Goal: Communication & Community: Answer question/provide support

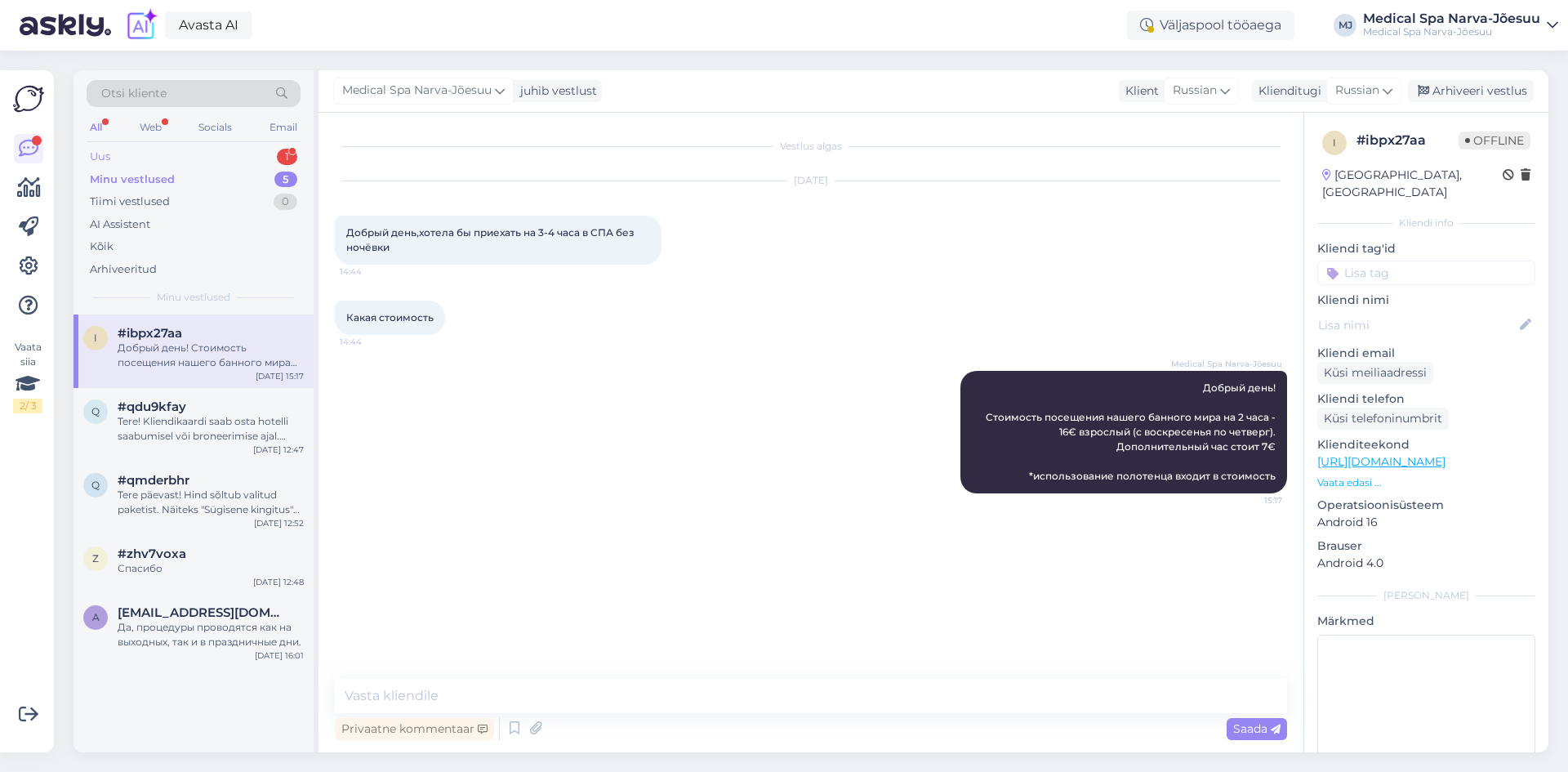
click at [165, 163] on div "Uus 1" at bounding box center [193, 157] width 214 height 23
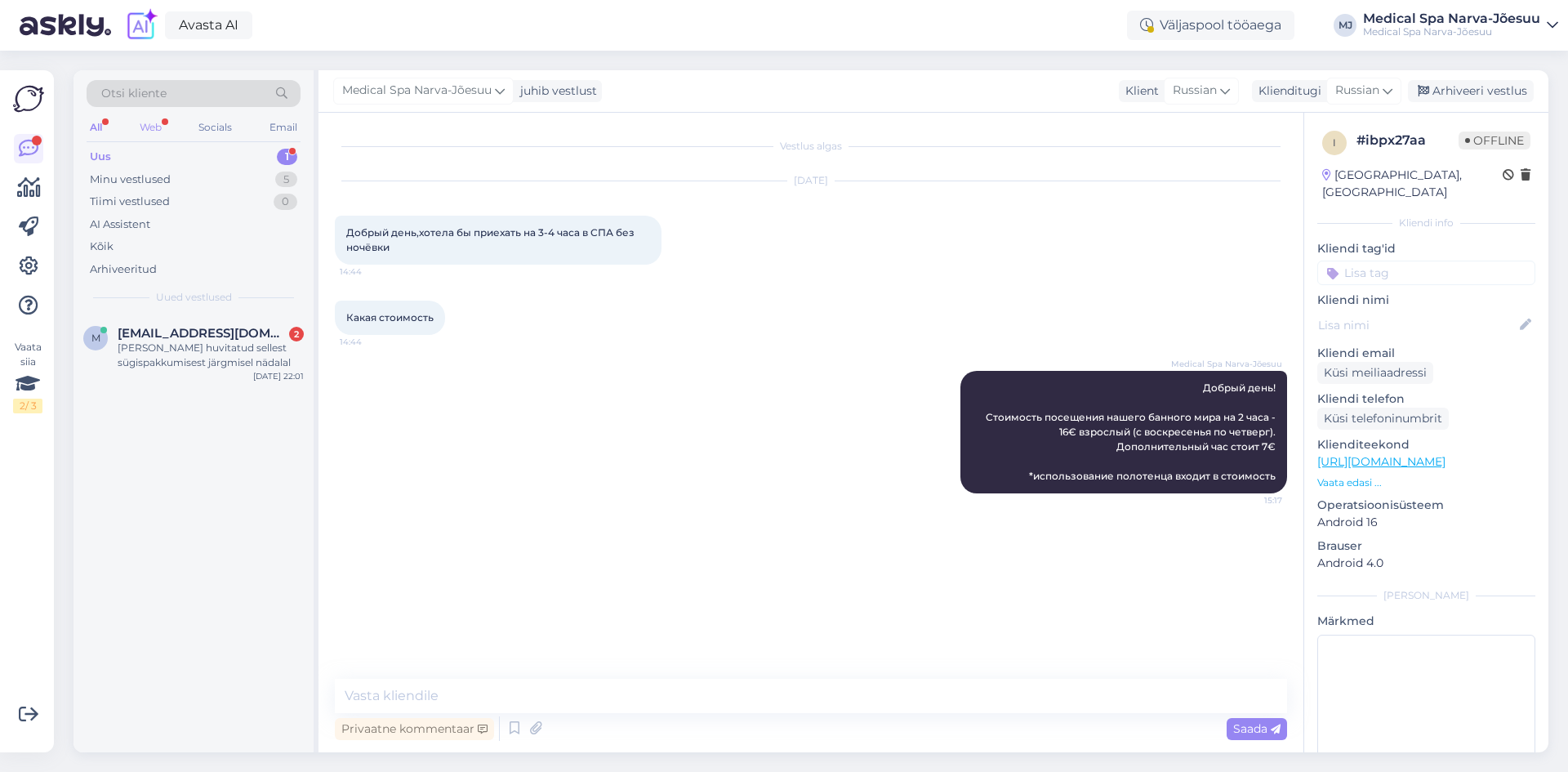
click at [149, 133] on div "Web" at bounding box center [150, 127] width 28 height 21
click at [220, 347] on div "[PERSON_NAME] huvitatud sellest sügispakkumisest järgmisel nädalal" at bounding box center [210, 355] width 186 height 29
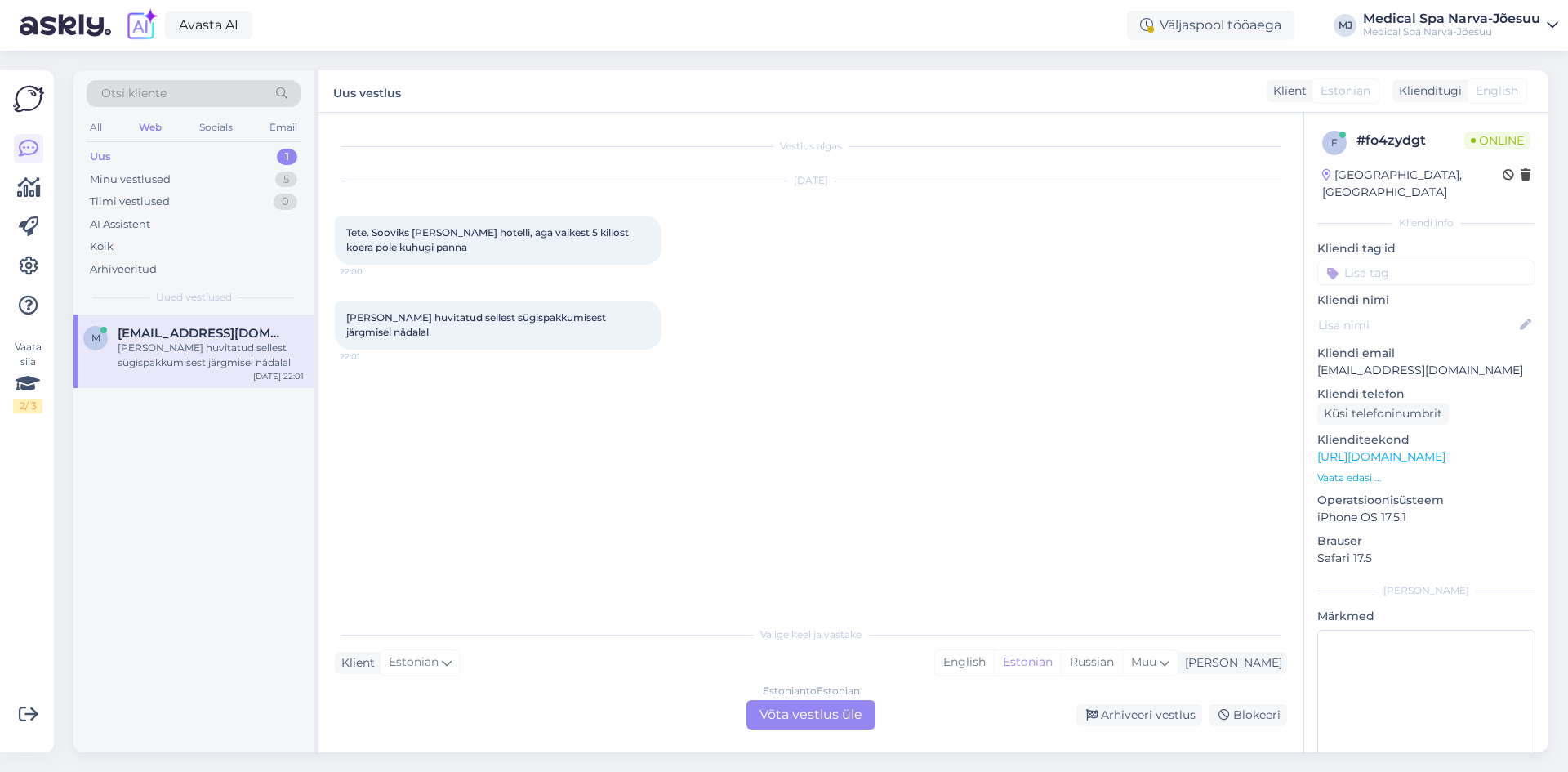
click at [513, 474] on div "Vestlus algas [DATE] Tete. Sooviks [PERSON_NAME] hotelli, aga vaikest 5 killost…" at bounding box center [818, 366] width 967 height 474
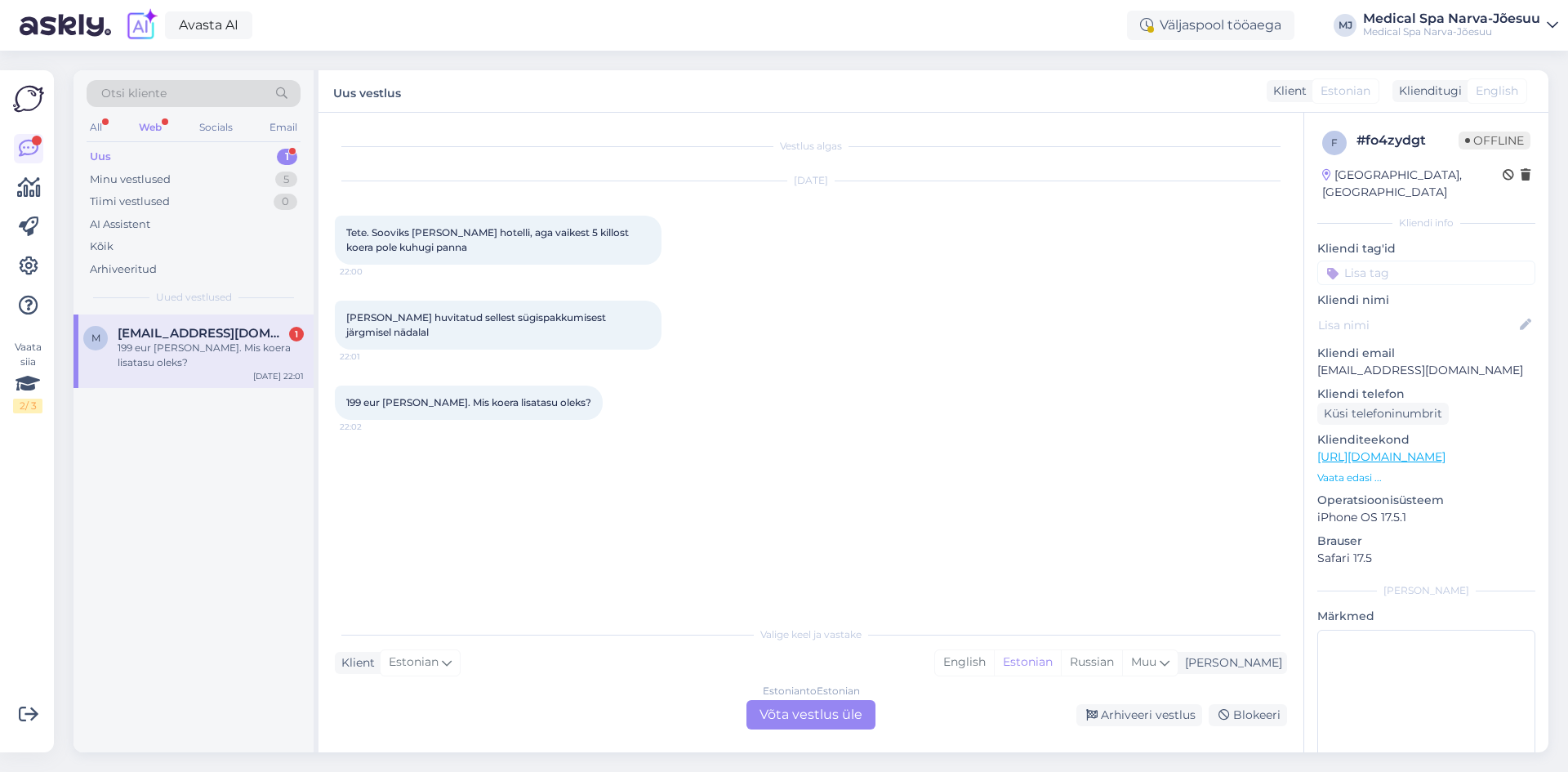
click at [236, 356] on div "199 eur [PERSON_NAME]. Mis koera lisatasu oleks?" at bounding box center [210, 355] width 186 height 29
click at [203, 479] on div "M [PERSON_NAME][EMAIL_ADDRESS][DOMAIN_NAME] 199 eur [PERSON_NAME]. Mis koera li…" at bounding box center [193, 534] width 240 height 438
click at [214, 364] on div "199 eur [PERSON_NAME]. Mis koera lisatasu oleks?" at bounding box center [210, 355] width 186 height 29
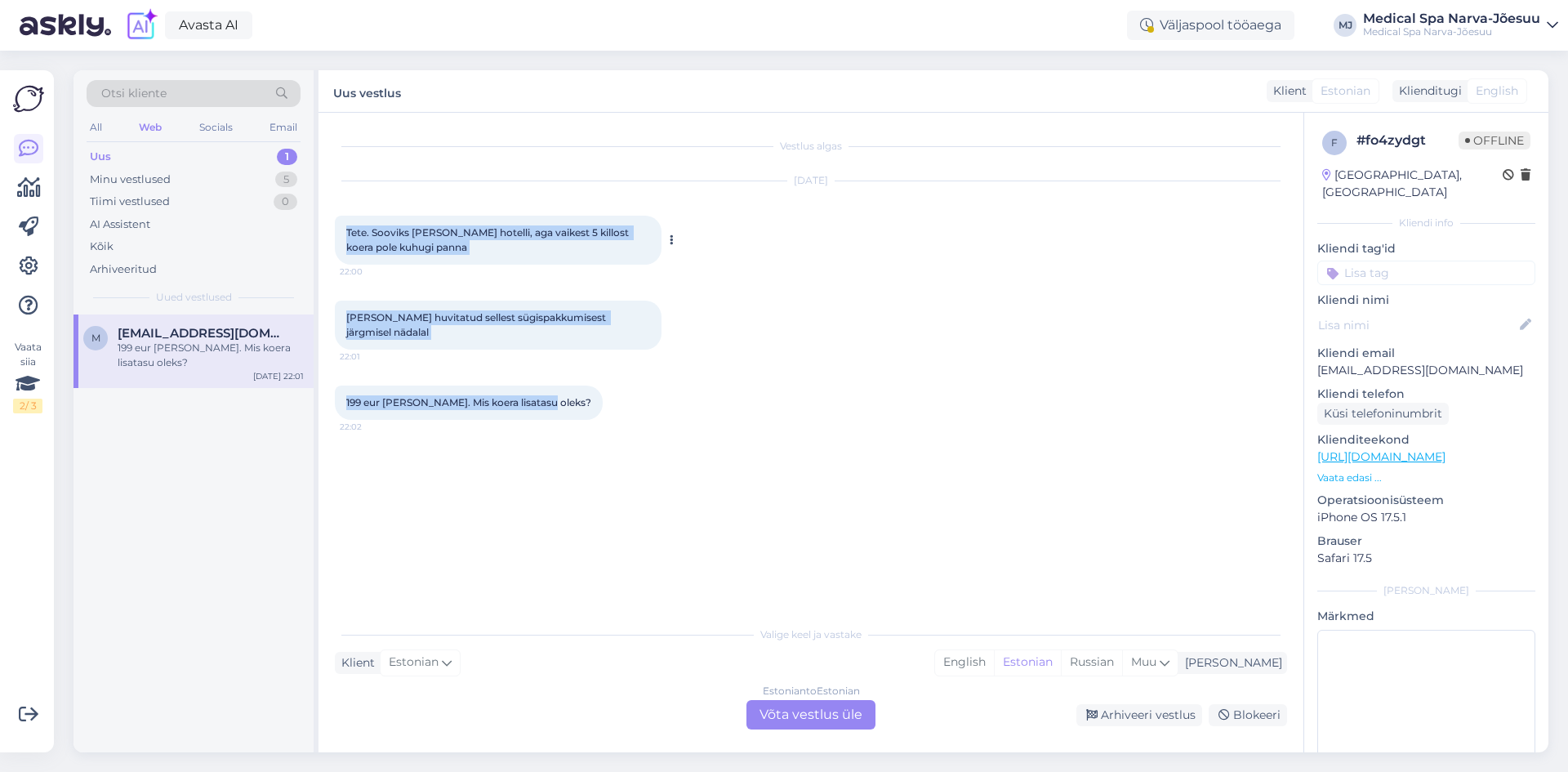
drag, startPoint x: 544, startPoint y: 388, endPoint x: 344, endPoint y: 238, distance: 250.0
click at [344, 238] on div "Vestlus algas [DATE] Tete. Sooviks [PERSON_NAME] hotelli, aga vaikest 5 killost…" at bounding box center [818, 366] width 967 height 474
copy div "Tete. Sooviks [PERSON_NAME] hotelli, aga vaikest 5 killost koera pole kuhugi pa…"
click at [608, 441] on div "Vestlus algas [DATE] Tete. Sooviks [PERSON_NAME] hotelli, aga vaikest 5 killost…" at bounding box center [818, 366] width 967 height 474
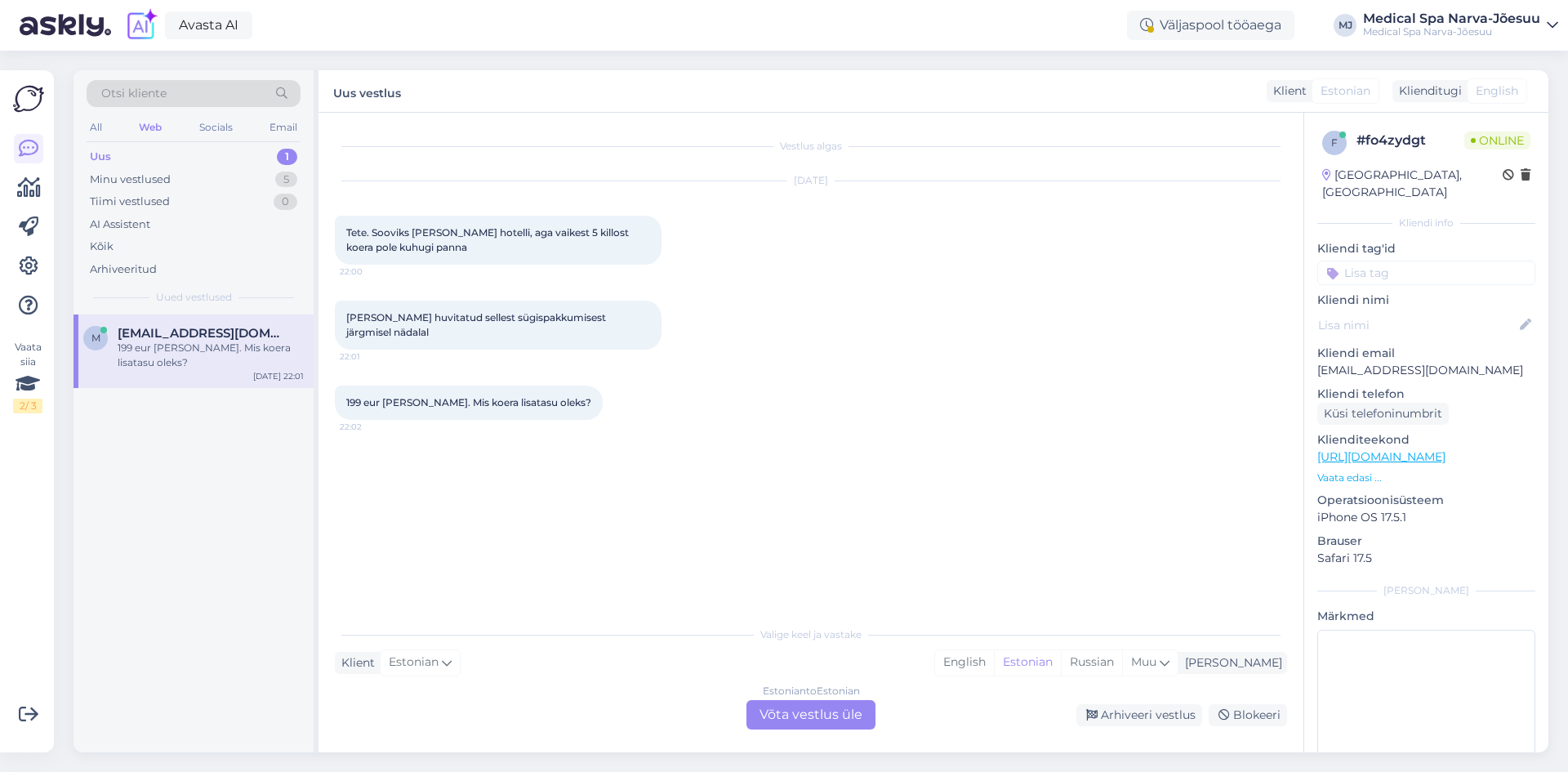
click at [761, 715] on div "Estonian to Estonian Võta vestlus üle" at bounding box center [811, 715] width 129 height 29
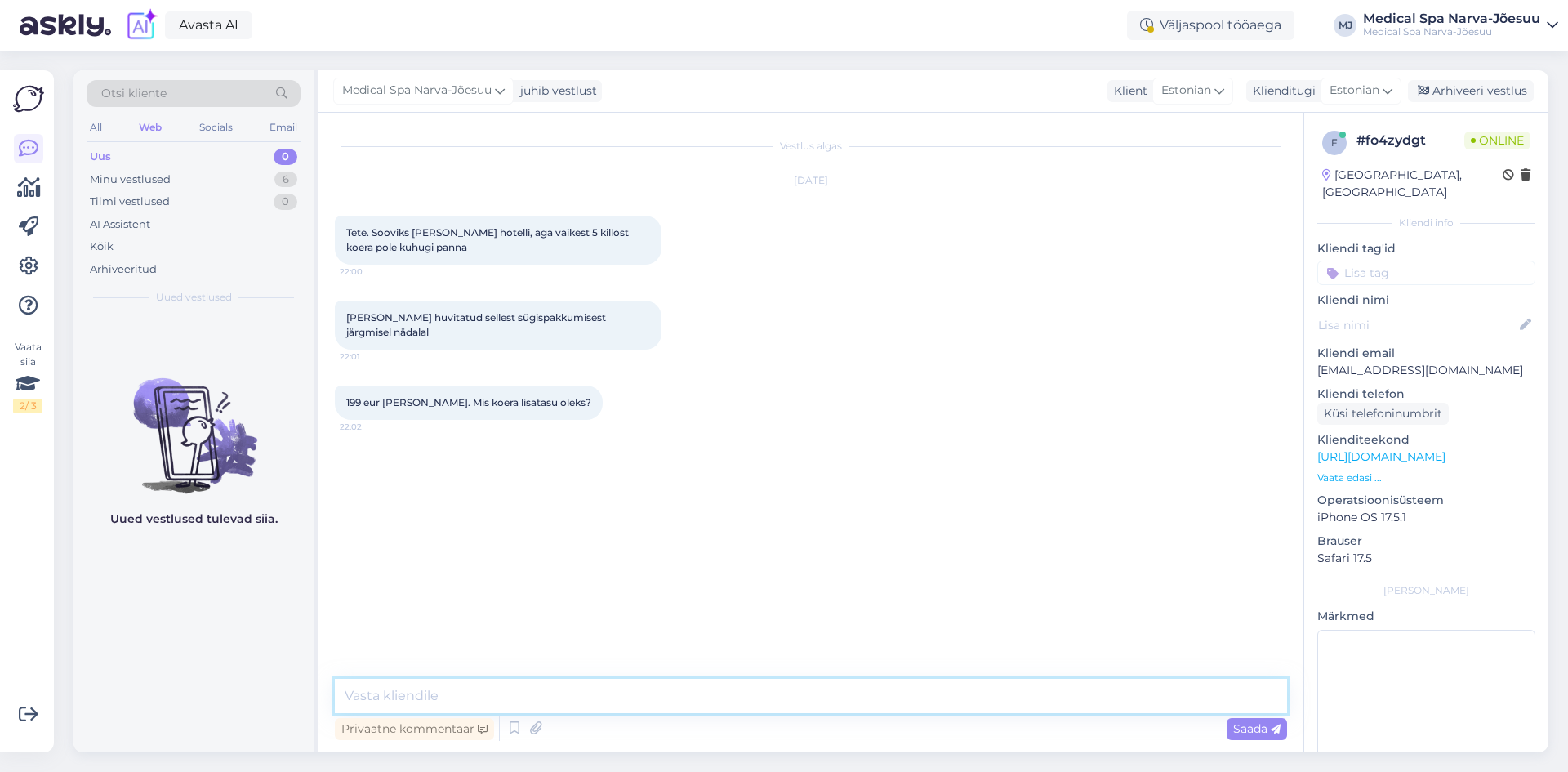
click at [548, 692] on textarea at bounding box center [810, 696] width 953 height 34
paste textarea "Tere! Täname Teid kirja eest! Lemmikloomaga külalistele pakume majutust parkett…"
type textarea "Tere! Täname Teid kirja eest! Lemmikloomaga külalistele pakume majutust parkett…"
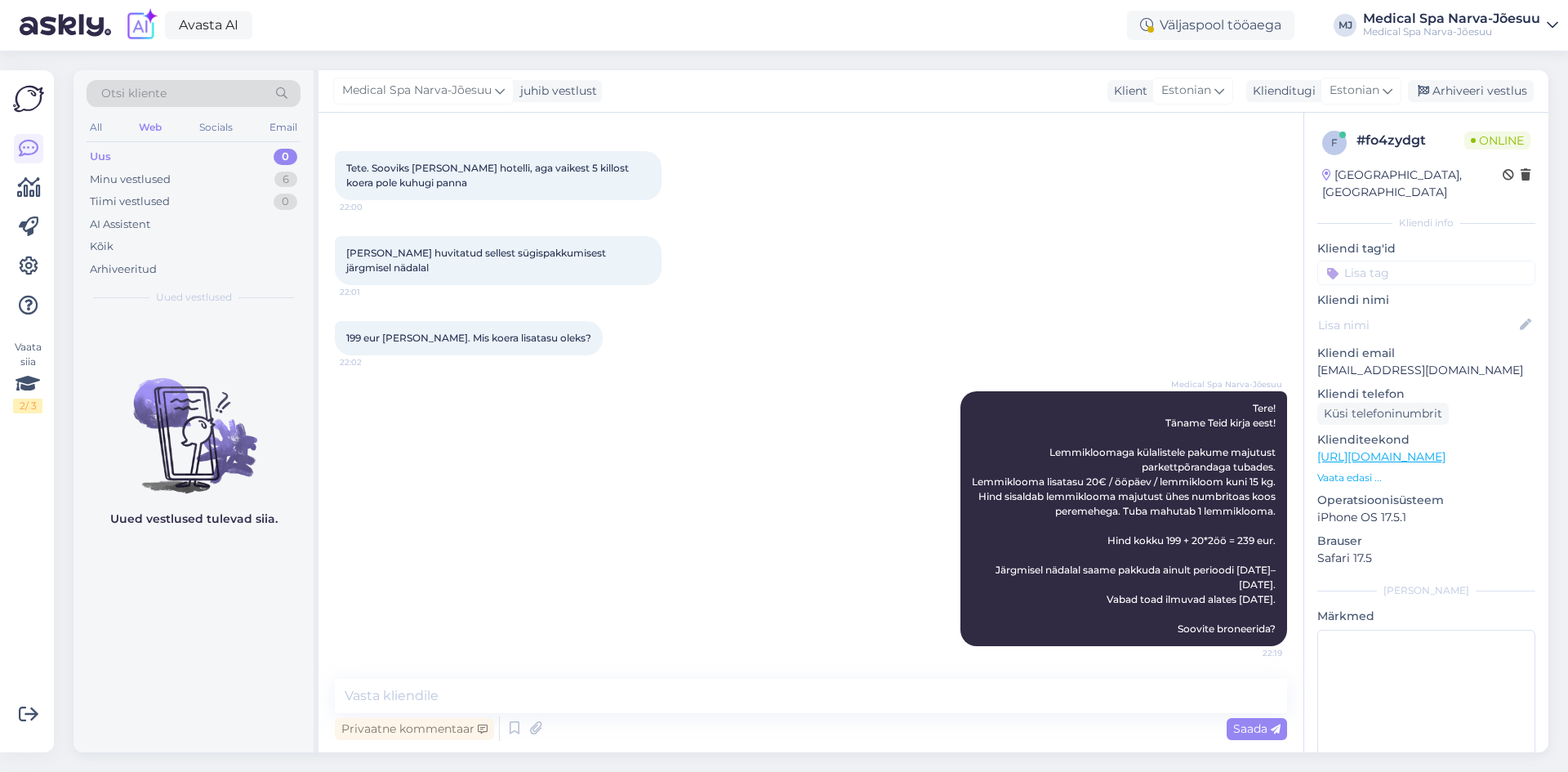
click at [612, 551] on div "Medical Spa Narva-Jõesuu Tere! Täname Teid kirja eest! Lemmikloomaga külalistel…" at bounding box center [810, 518] width 953 height 291
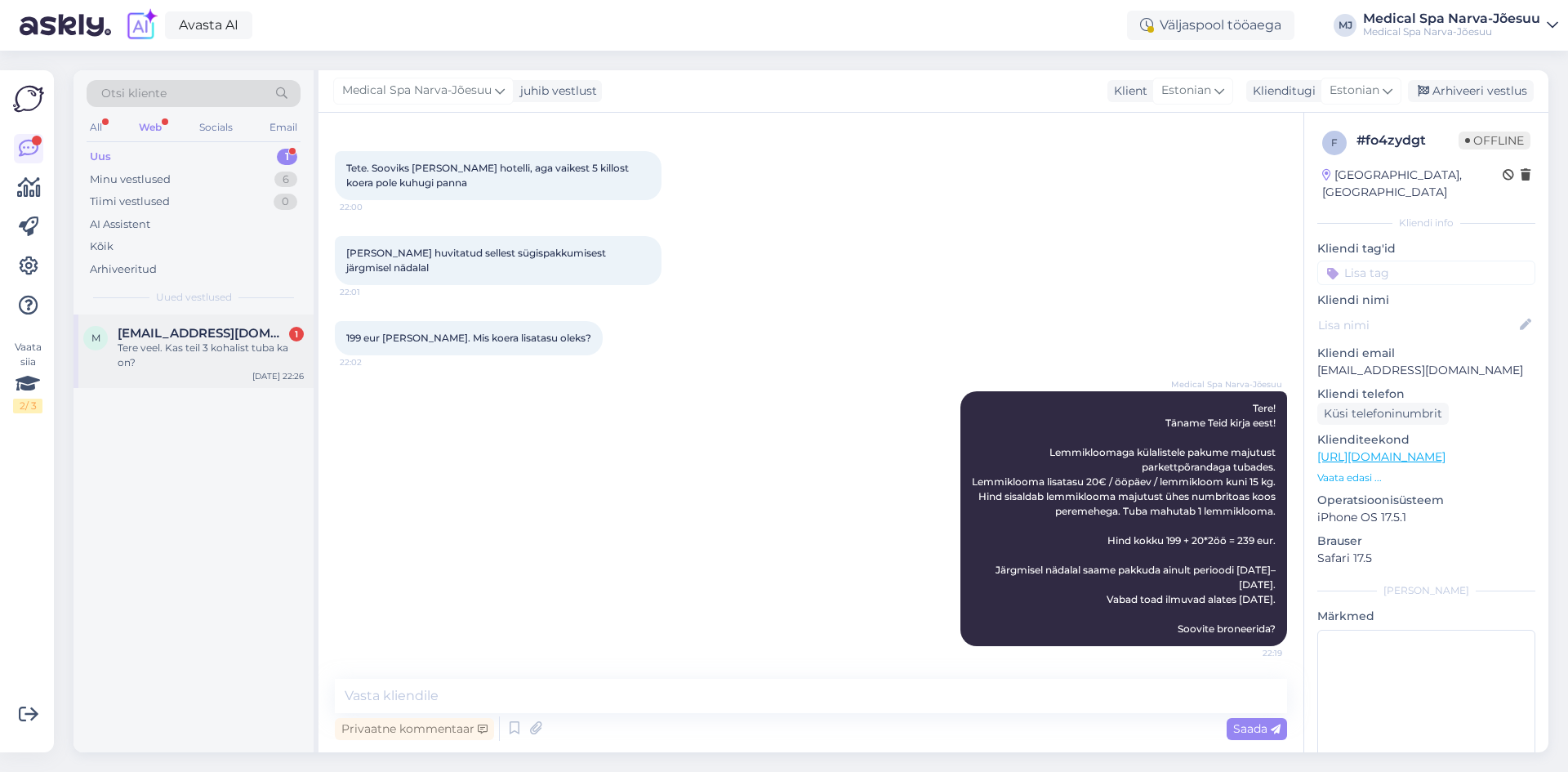
click at [185, 355] on div "Tere veel. Kas teil 3 kohalist tuba ka on?" at bounding box center [210, 355] width 186 height 29
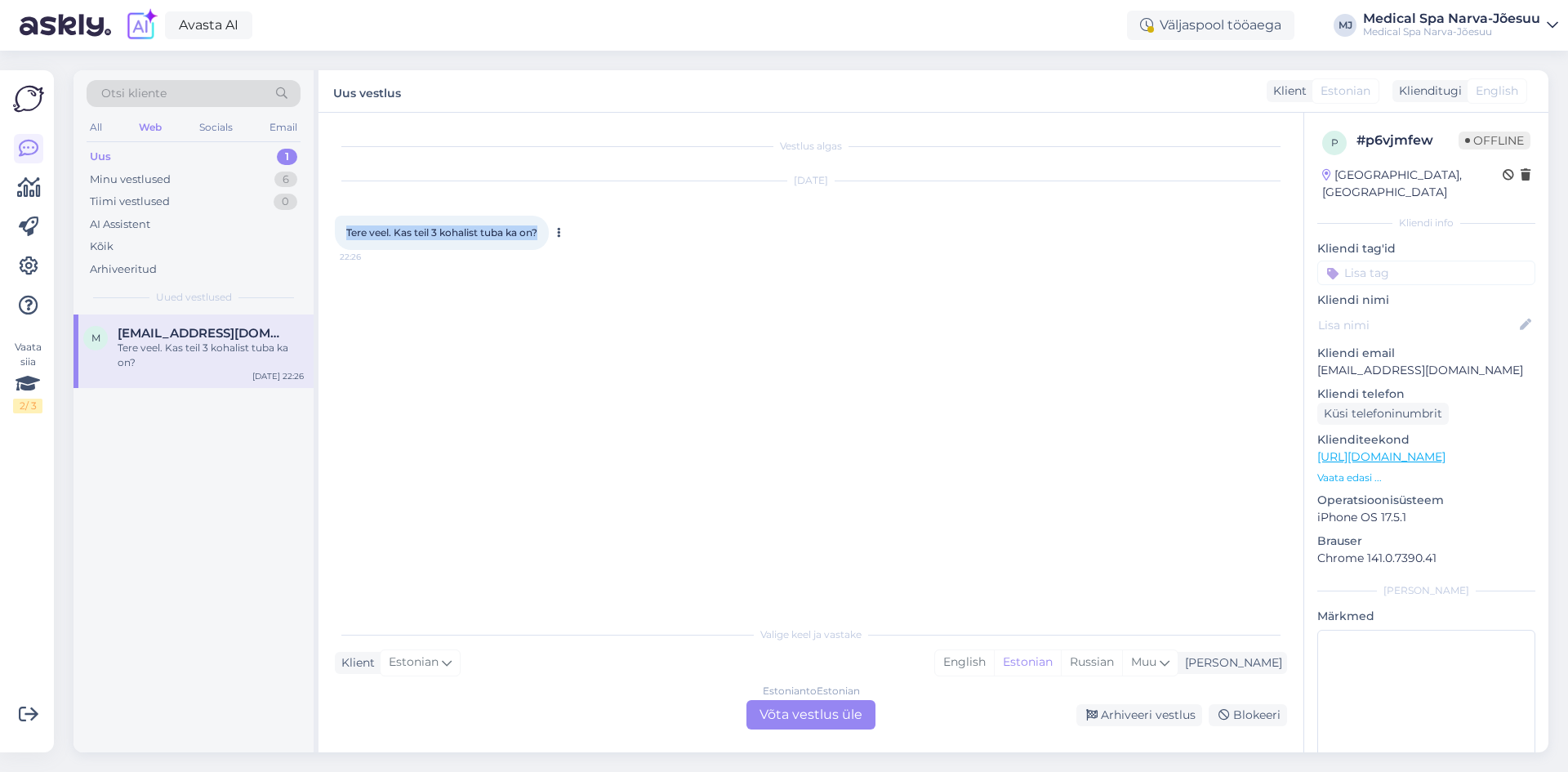
drag, startPoint x: 542, startPoint y: 231, endPoint x: 348, endPoint y: 232, distance: 194.0
click at [348, 232] on div "Tere veel. Kas teil 3 kohalist tuba ka on? 22:26" at bounding box center [441, 232] width 214 height 34
click at [489, 361] on div "Vestlus algas [DATE] Tere veel. Kas teil 3 kohalist tuba ka on? 22:26" at bounding box center [818, 366] width 967 height 474
click at [169, 187] on div "Minu vestlused 6" at bounding box center [193, 180] width 214 height 23
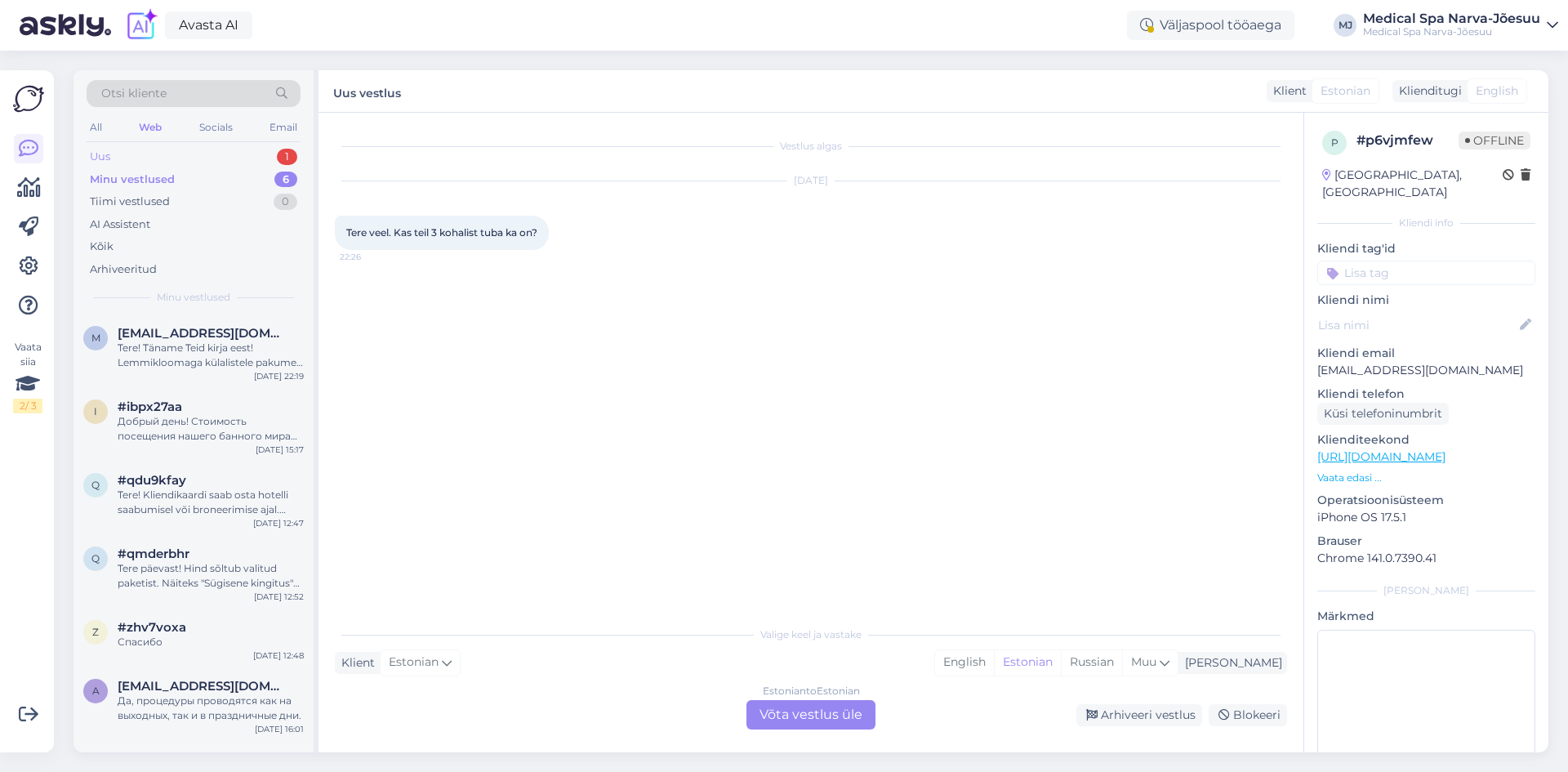
click at [134, 157] on div "Uus 1" at bounding box center [193, 157] width 214 height 23
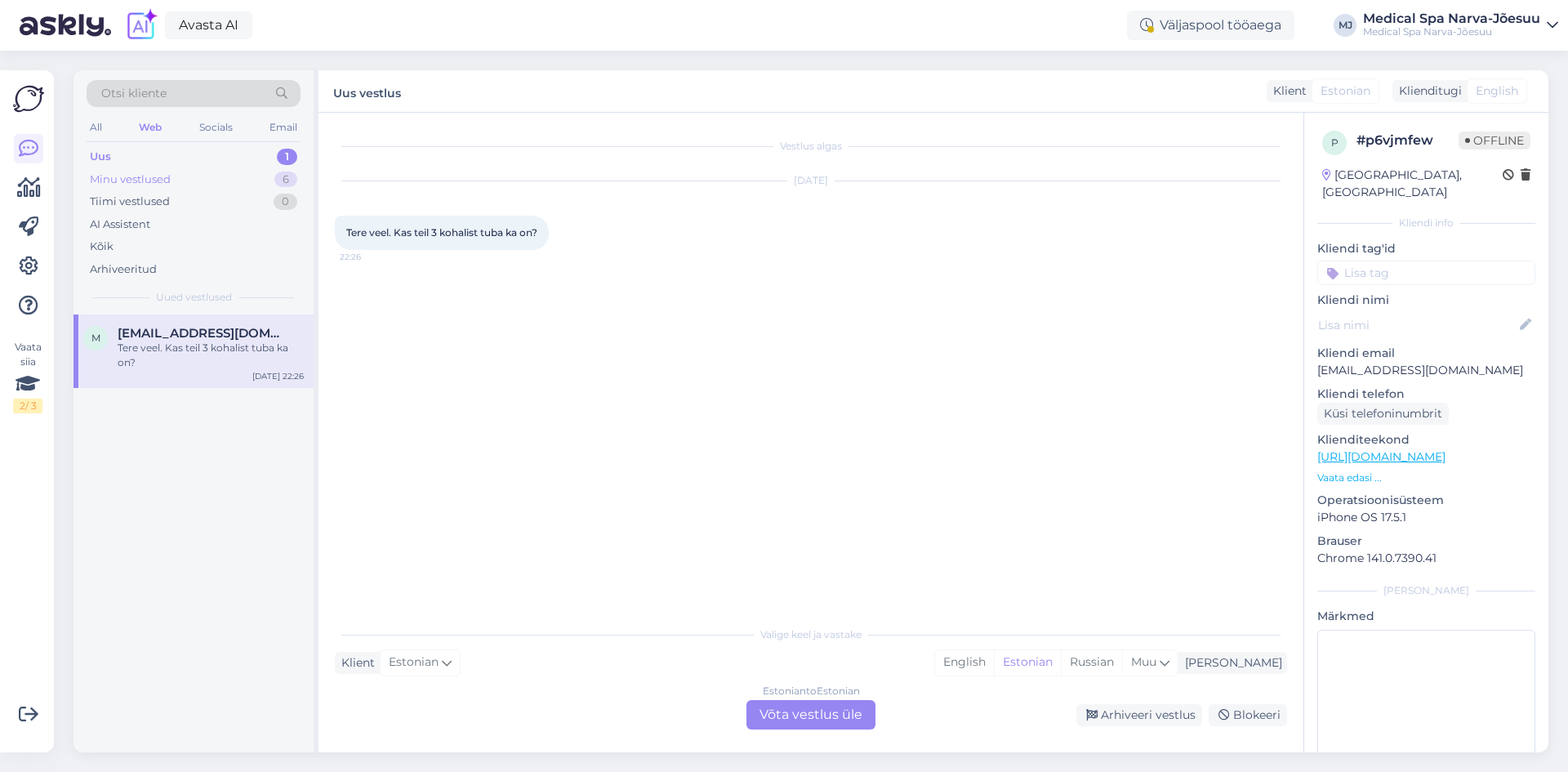
click at [136, 169] on div "Minu vestlused 6" at bounding box center [193, 180] width 214 height 23
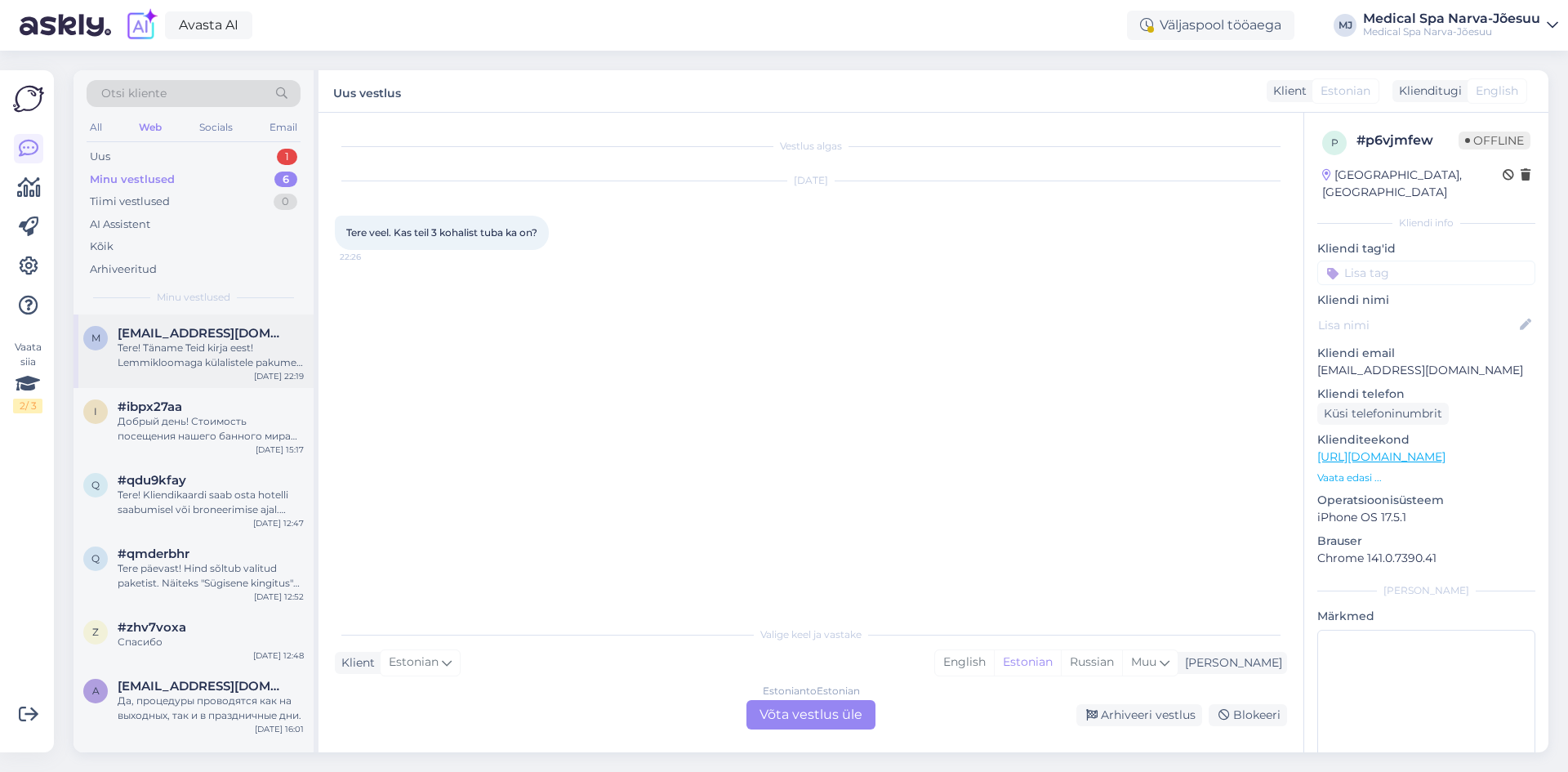
click at [180, 336] on span "[EMAIL_ADDRESS][DOMAIN_NAME]" at bounding box center [202, 333] width 170 height 15
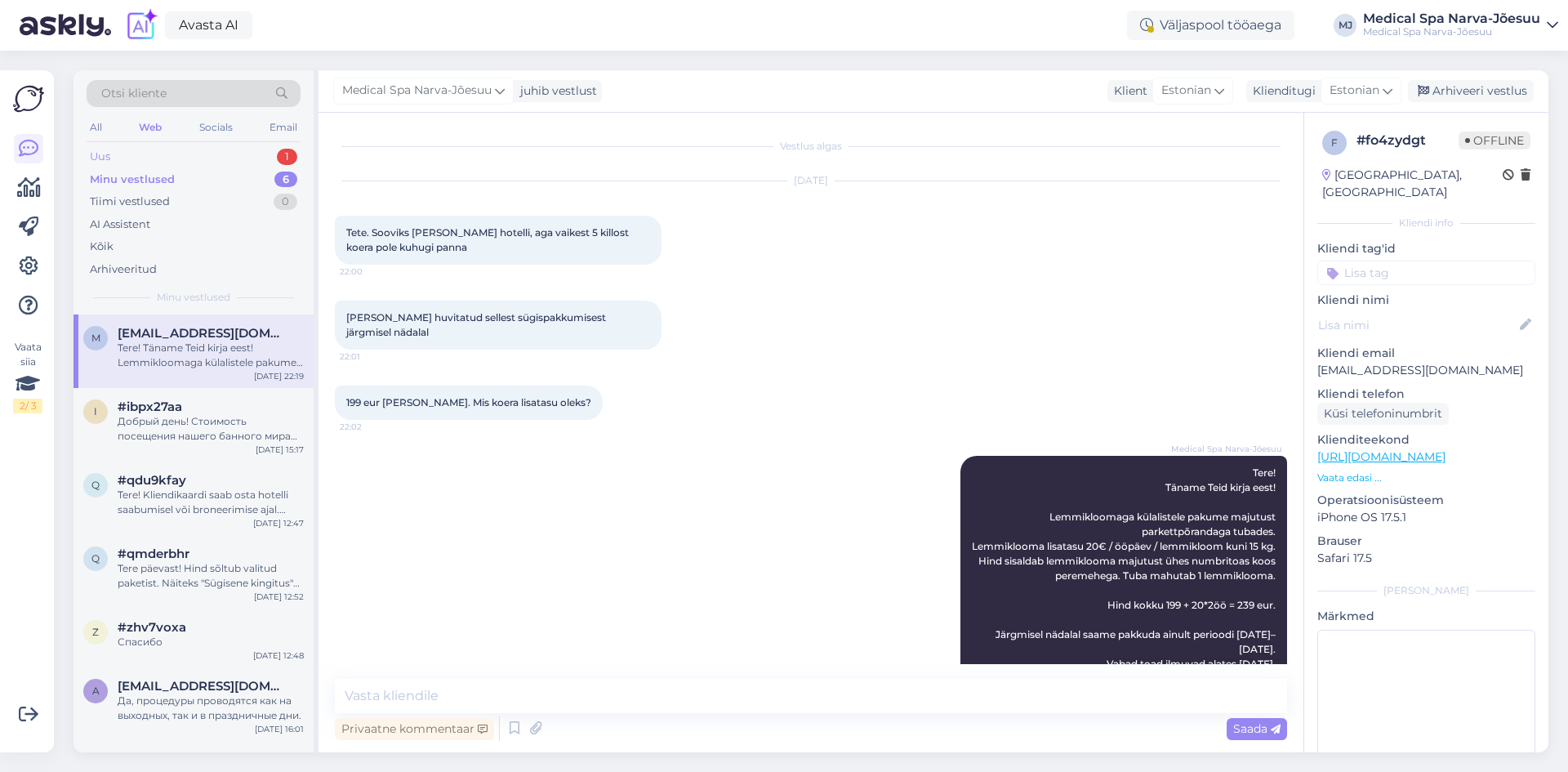
click at [183, 161] on div "Uus 1" at bounding box center [193, 157] width 214 height 23
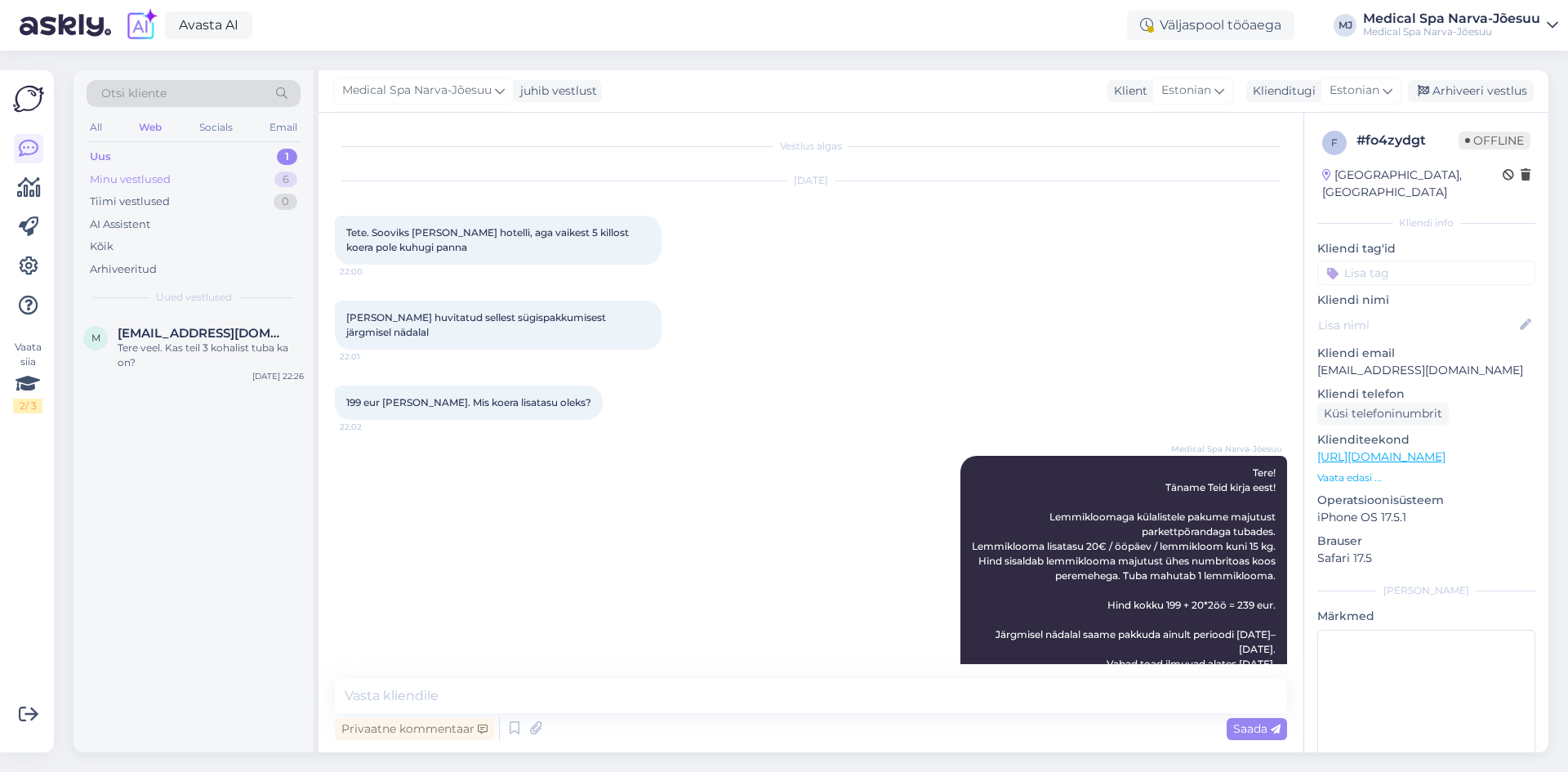
click at [175, 180] on div "Minu vestlused 6" at bounding box center [193, 180] width 214 height 23
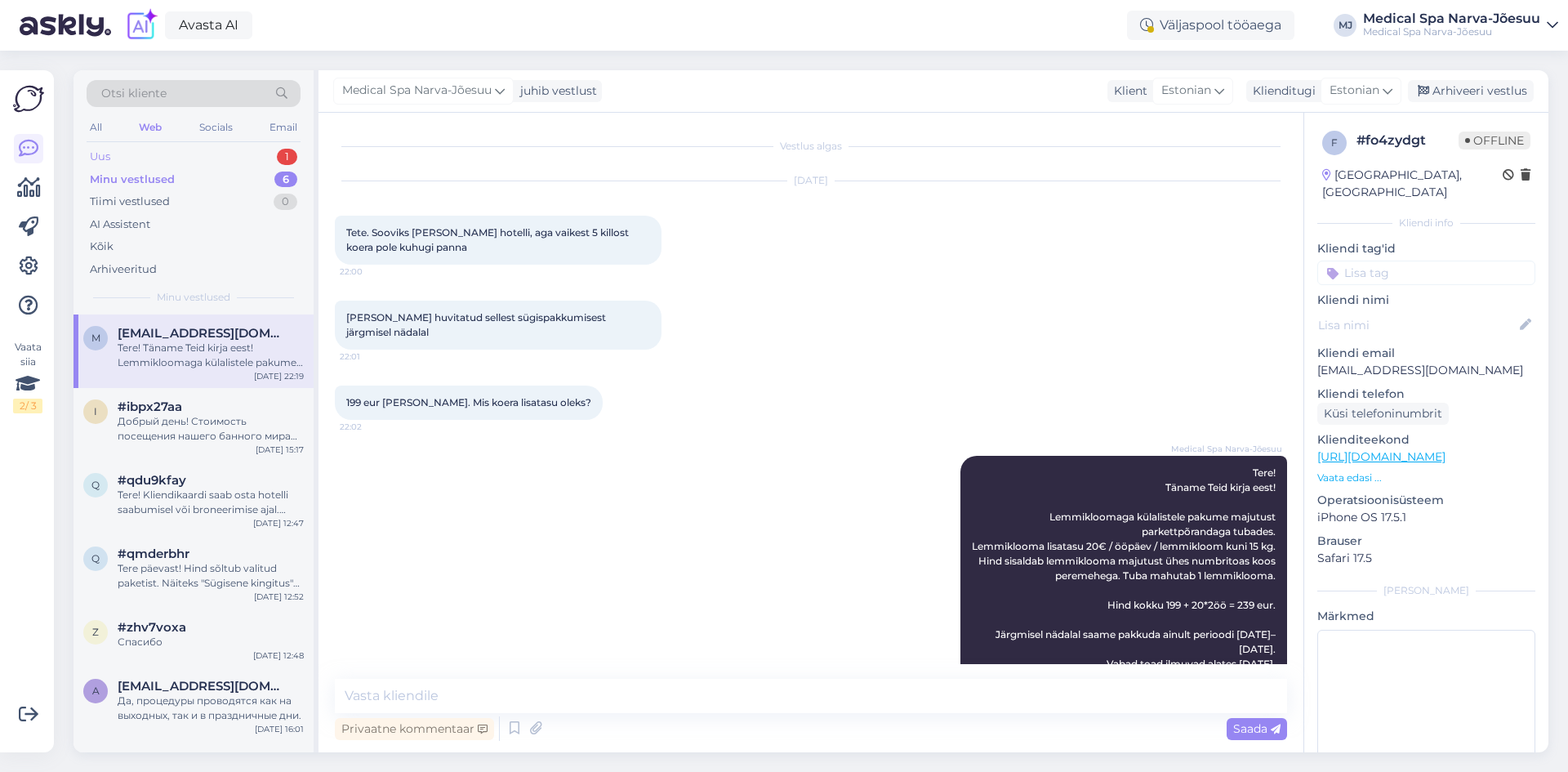
click at [180, 158] on div "Uus 1" at bounding box center [193, 157] width 214 height 23
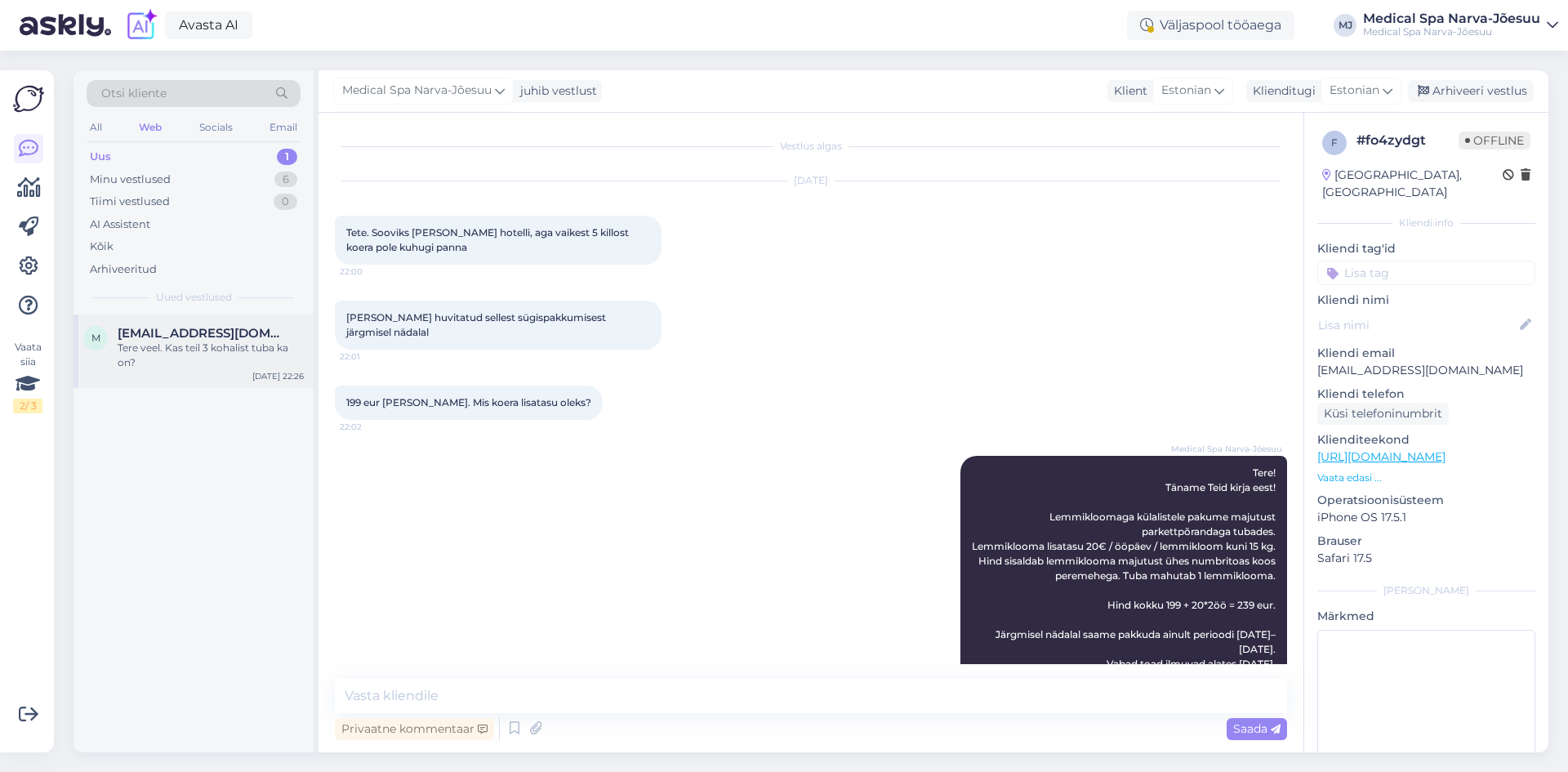
click at [207, 343] on div "Tere veel. Kas teil 3 kohalist tuba ka on?" at bounding box center [210, 355] width 186 height 29
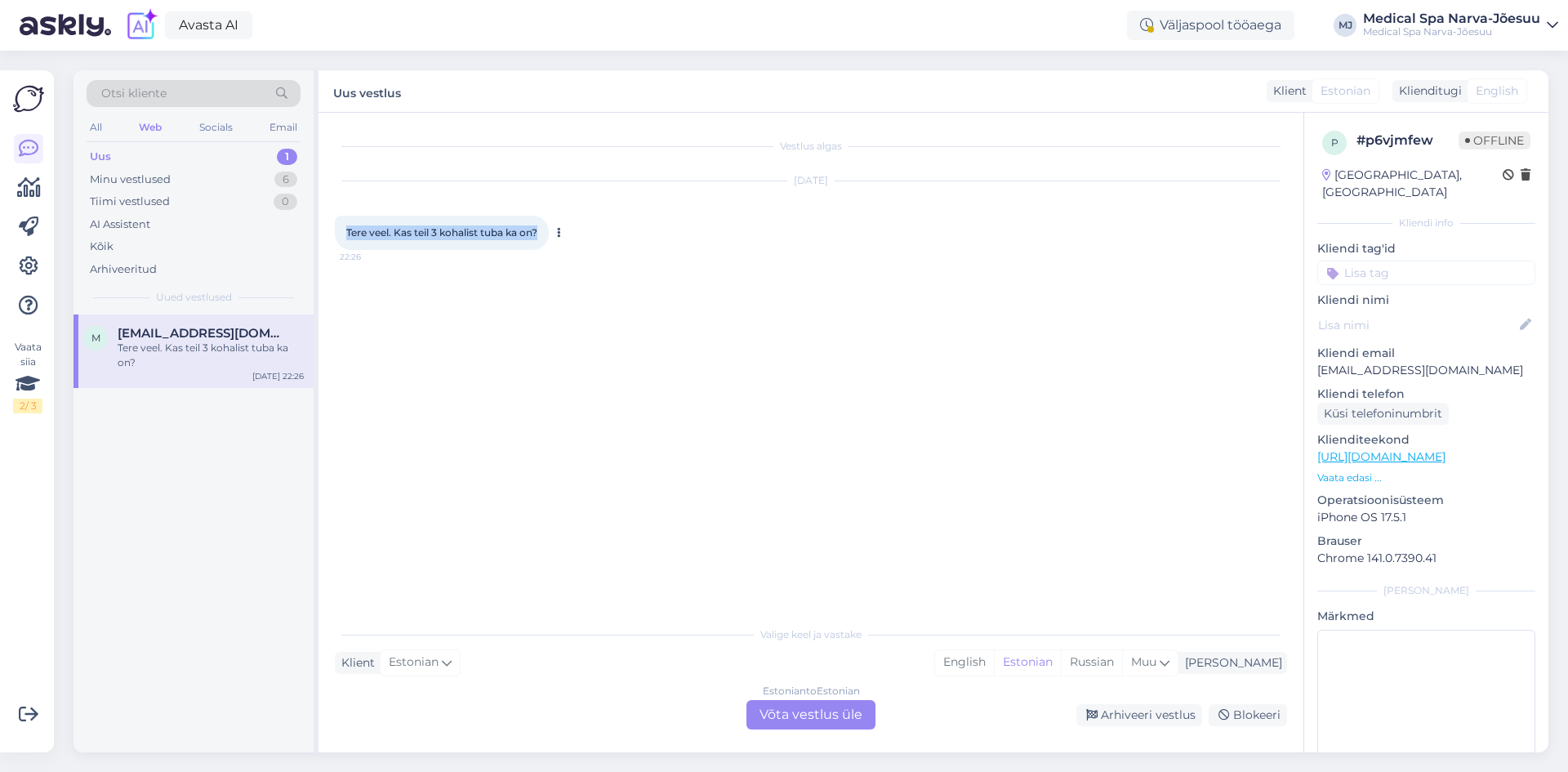
drag, startPoint x: 544, startPoint y: 232, endPoint x: 348, endPoint y: 232, distance: 196.0
click at [348, 232] on div "Tere veel. Kas teil 3 kohalist tuba ka on? 22:26" at bounding box center [441, 232] width 214 height 34
copy span "Tere veel. Kas teil 3 kohalist tuba ka on?"
click at [652, 368] on div "Vestlus algas [DATE] Tere veel. Kas teil 3 kohalist tuba ka on? 22:26" at bounding box center [818, 366] width 967 height 474
click at [524, 682] on div "Valige [PERSON_NAME] vastake Klient Estonian Mina English Estonian Russian Muu …" at bounding box center [810, 673] width 953 height 112
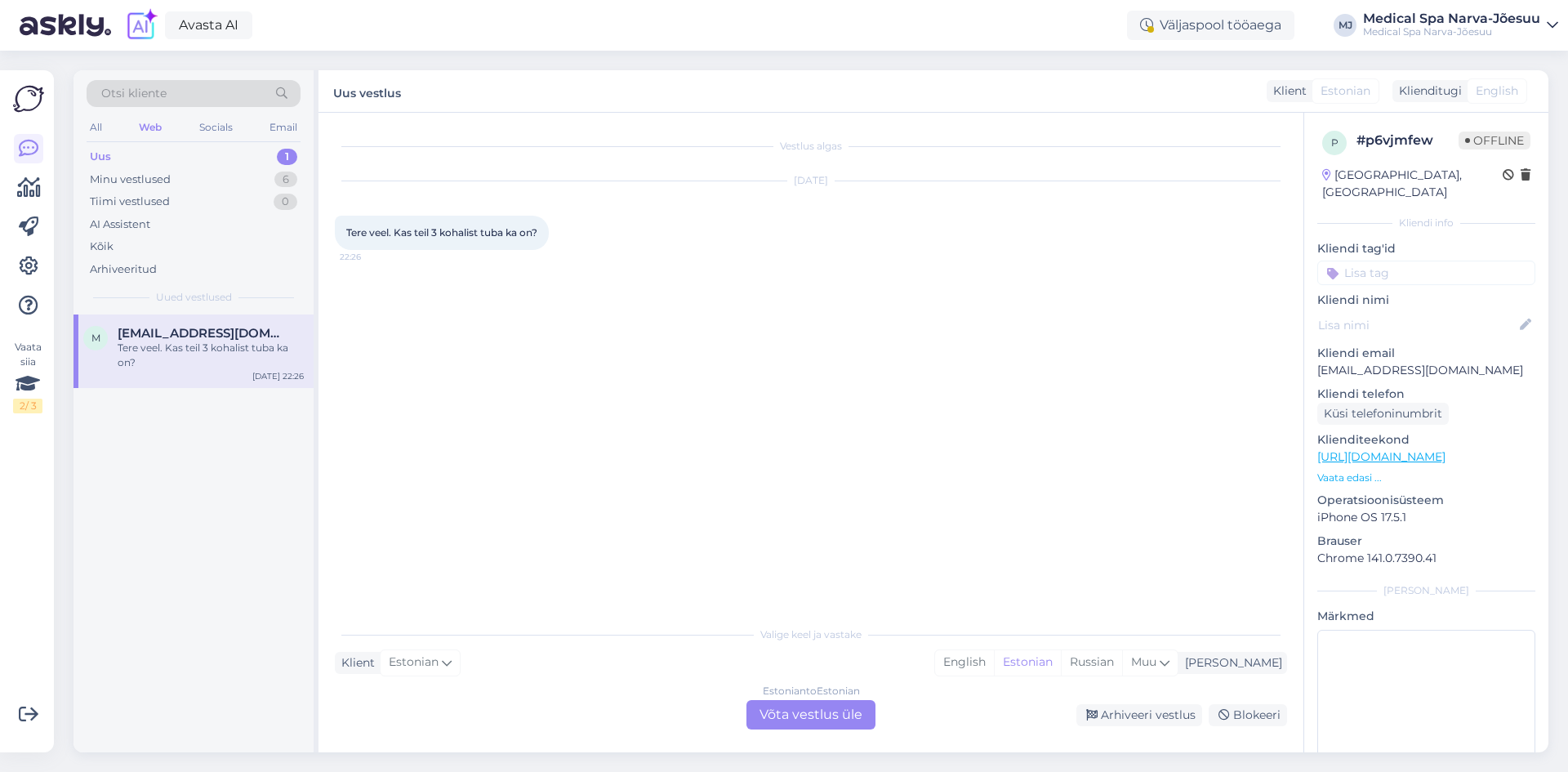
click at [792, 715] on div "Estonian to Estonian Võta vestlus üle" at bounding box center [811, 715] width 129 height 29
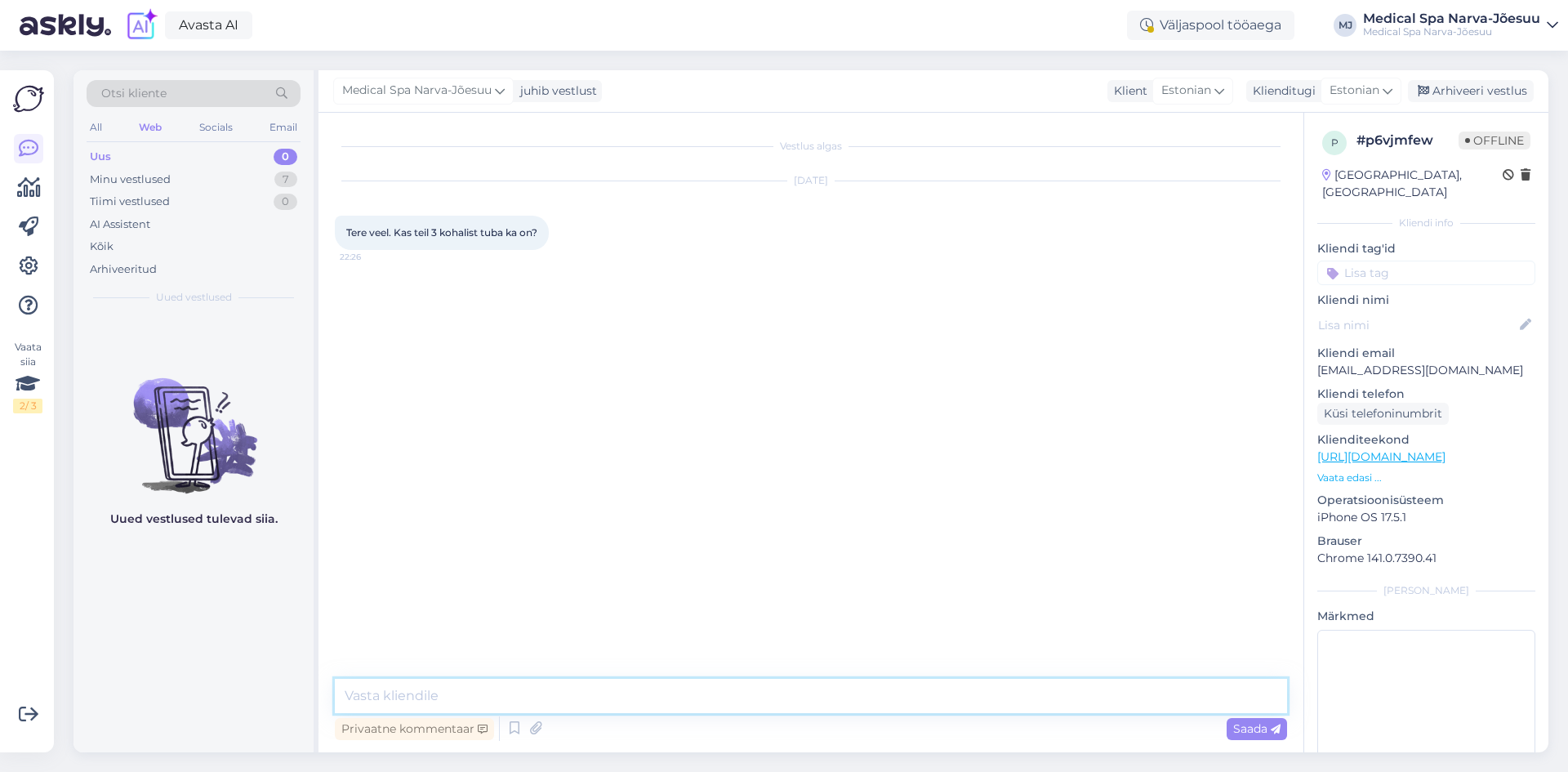
click at [569, 693] on textarea at bounding box center [810, 696] width 953 height 34
paste textarea "Tere! Saadaval kuni [DATE] ja alates [DATE]. Kui palju inimesed soovivad tulla?"
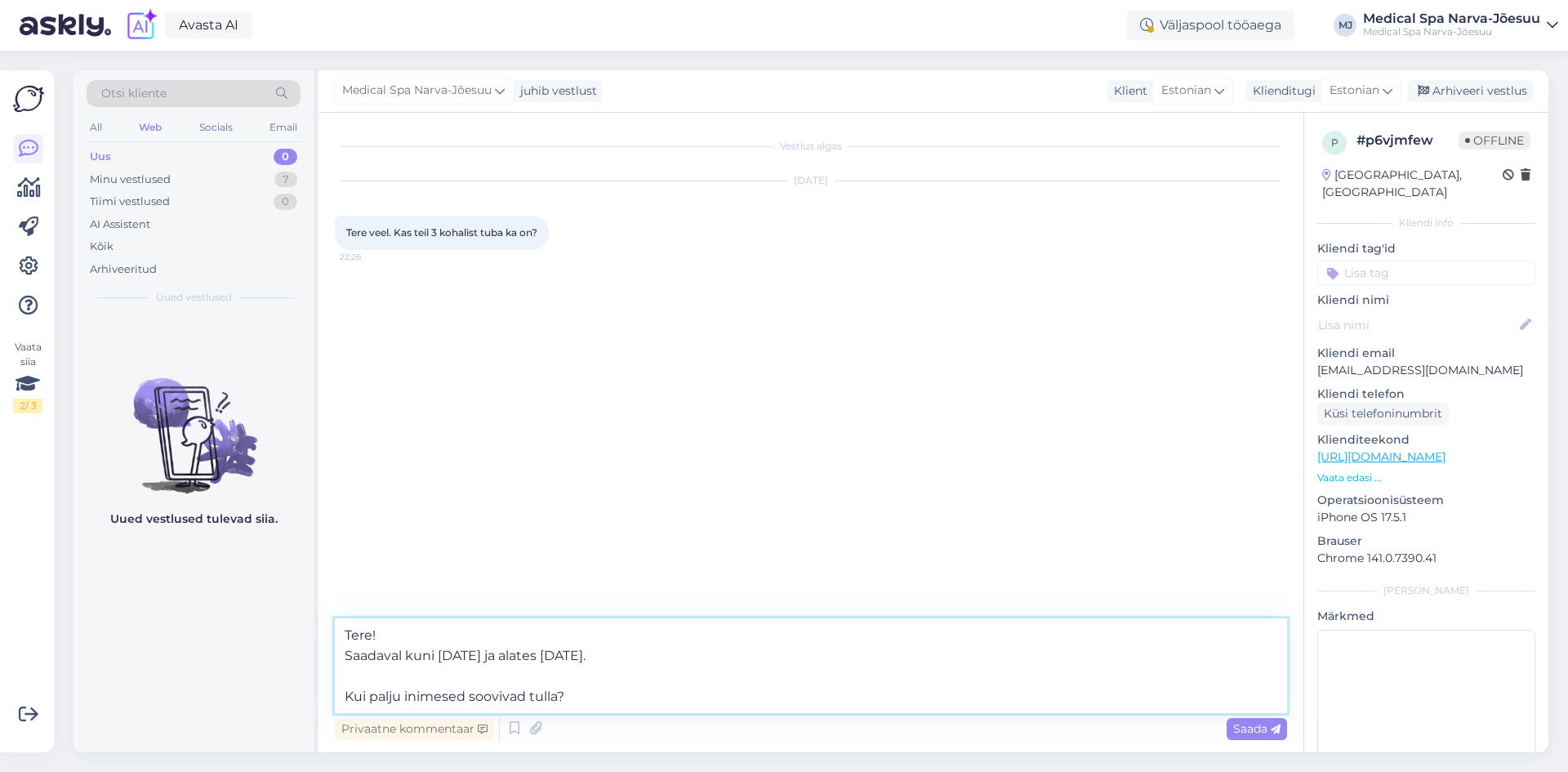
drag, startPoint x: 402, startPoint y: 660, endPoint x: 347, endPoint y: 662, distance: 55.0
click at [347, 662] on textarea "Tere! Saadaval kuni [DATE] ja alates [DATE]. Kui palju inimesed soovivad tulla?" at bounding box center [810, 665] width 953 height 95
click at [408, 646] on textarea "Tere! Saadaval kuni [DATE] ja alates [DATE]. Kui palju inimesed soovivad tulla?" at bounding box center [810, 665] width 953 height 95
type textarea "Tere! Saadaval kuni [DATE] ja alates [DATE]. Kui palju inimesed soovivad tulla?"
click at [613, 696] on textarea "Tere! Saadaval kuni [DATE] ja alates [DATE]. Kui palju inimesed soovivad tulla?" at bounding box center [810, 665] width 953 height 95
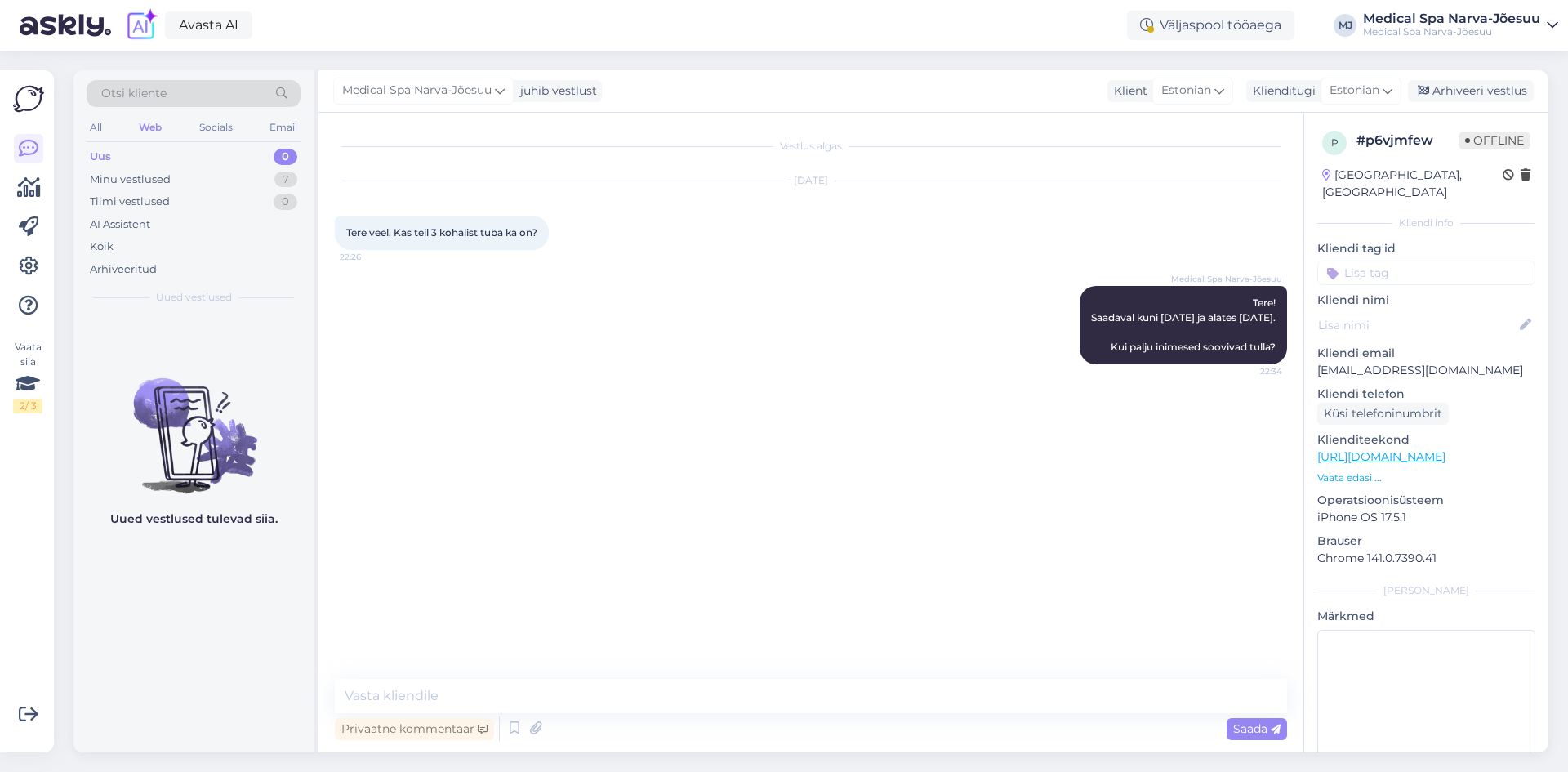
click at [523, 625] on div "Vestlus algas [DATE] Tere veel. Kas teil 3 kohalist tuba ka on? 22:26 Medical S…" at bounding box center [818, 397] width 967 height 535
